Goal: Information Seeking & Learning: Learn about a topic

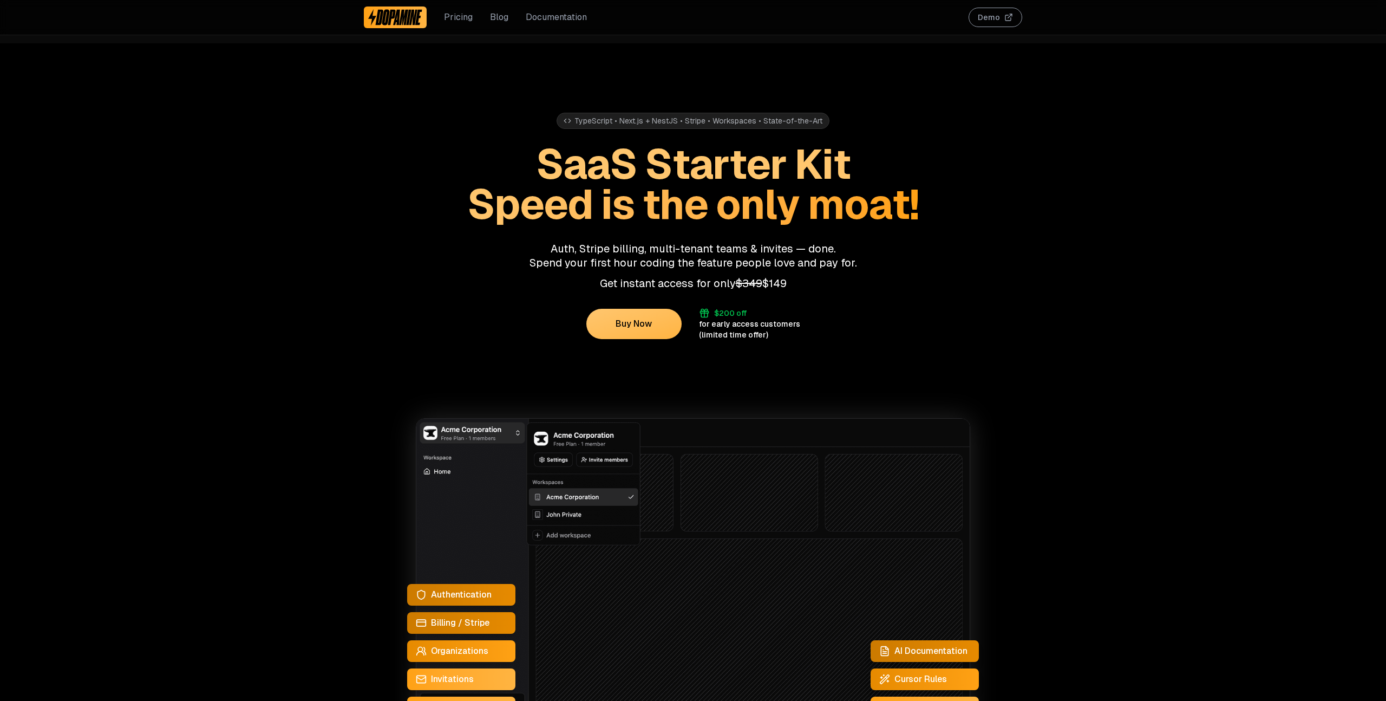
click at [581, 515] on img at bounding box center [693, 576] width 554 height 317
click at [483, 467] on img at bounding box center [693, 576] width 554 height 317
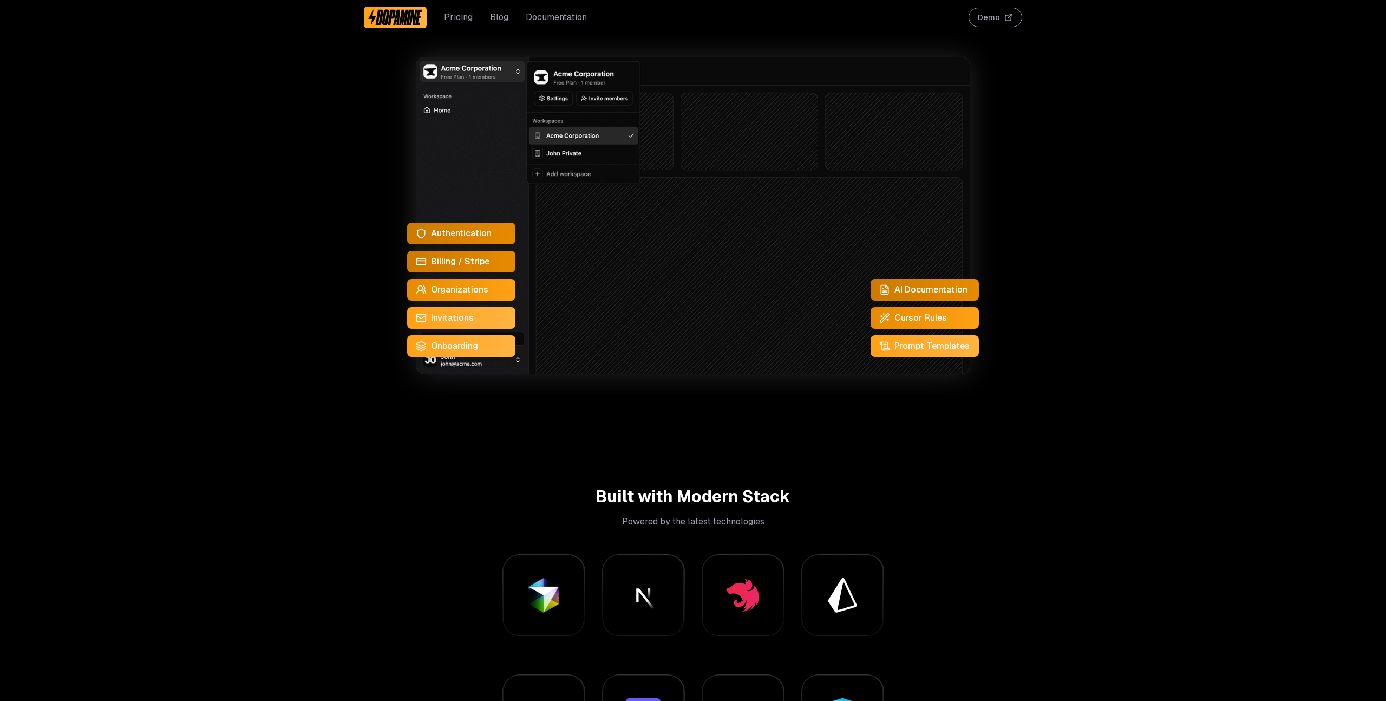
scroll to position [362, 0]
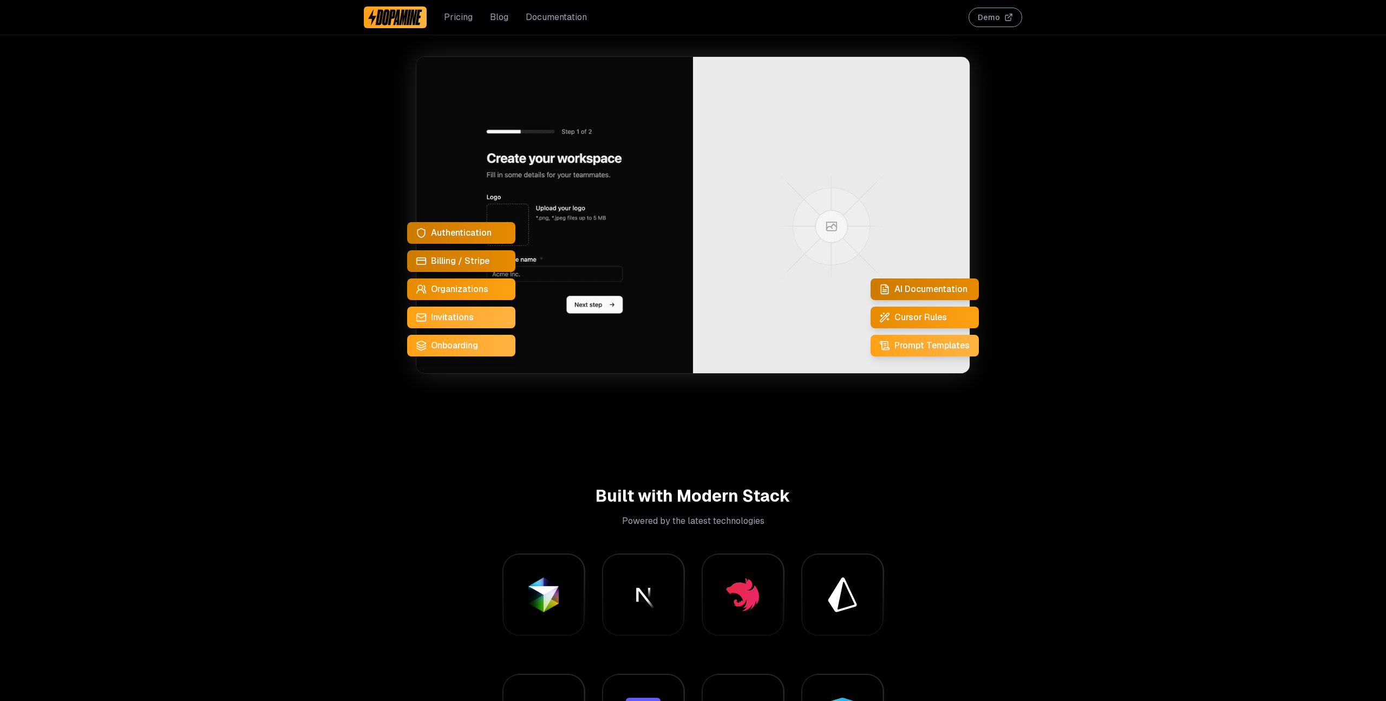
click at [479, 349] on div "Onboarding" at bounding box center [461, 346] width 108 height 22
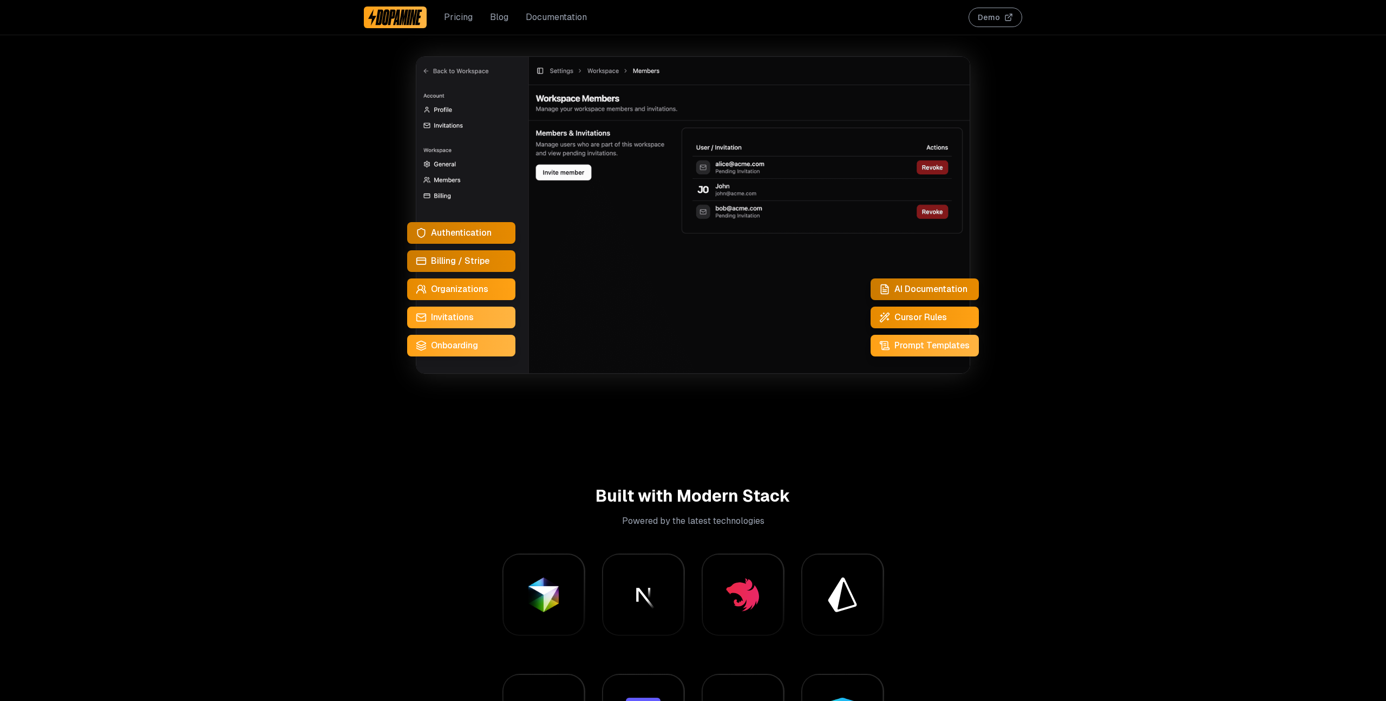
click at [480, 320] on div "Invitations" at bounding box center [461, 317] width 108 height 22
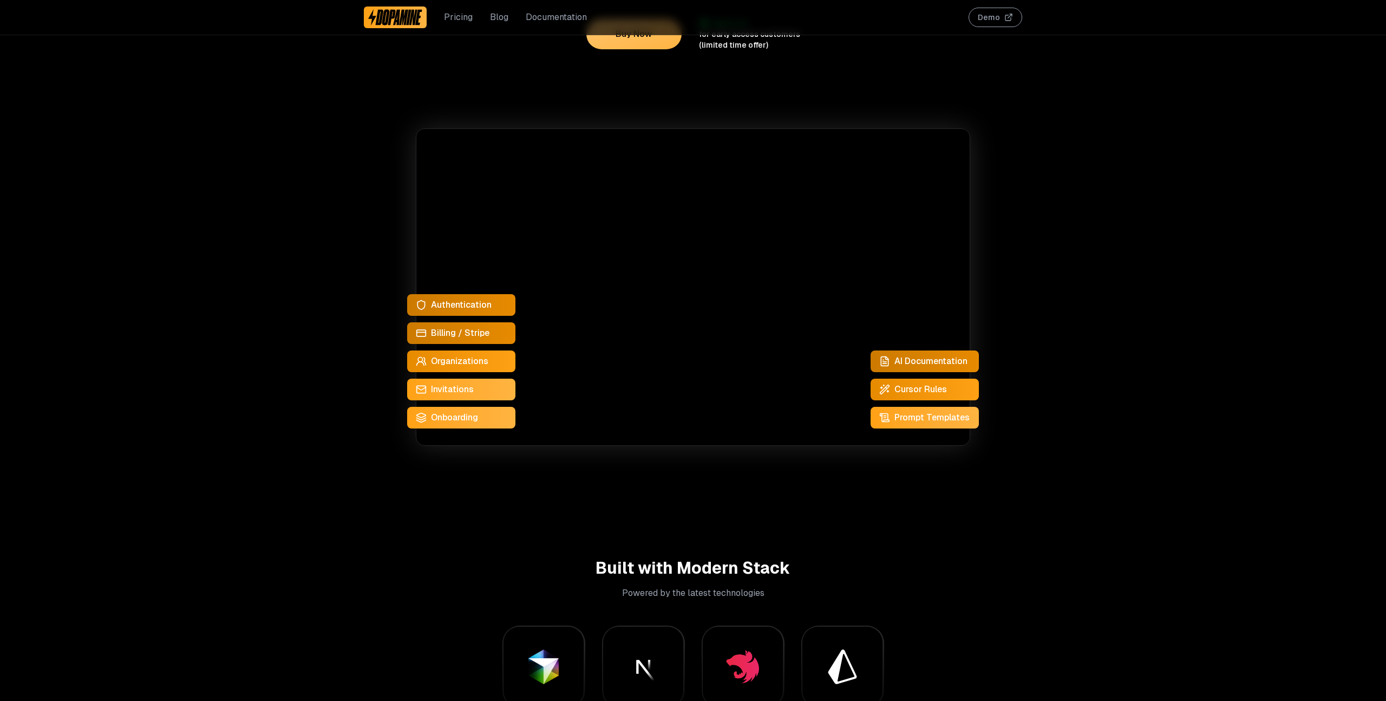
scroll to position [275, 0]
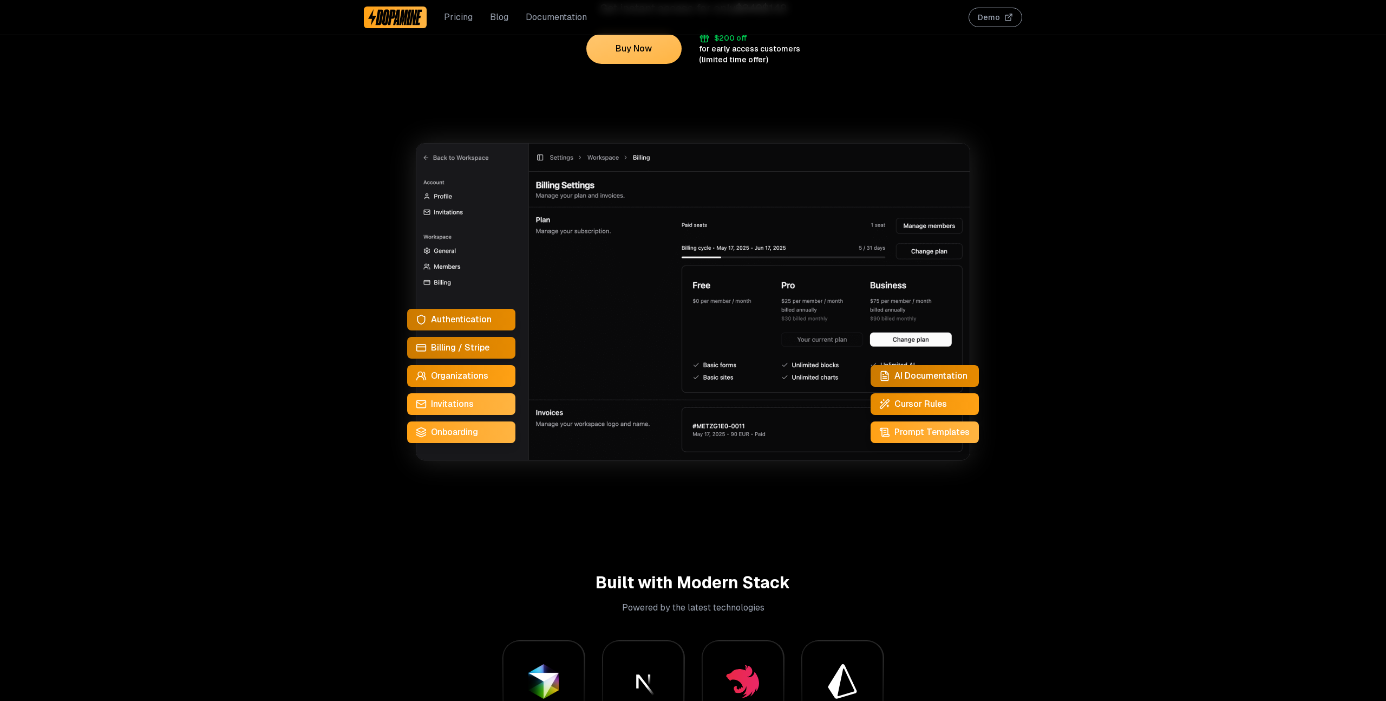
click at [468, 344] on span "Billing / Stripe" at bounding box center [460, 347] width 58 height 13
